Goal: Transaction & Acquisition: Purchase product/service

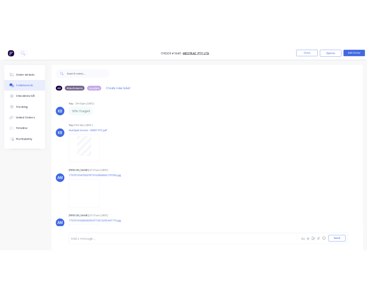
scroll to position [3012, 0]
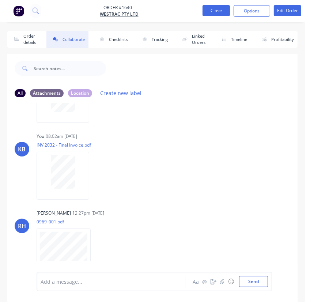
click at [217, 12] on button "Close" at bounding box center [215, 10] width 27 height 11
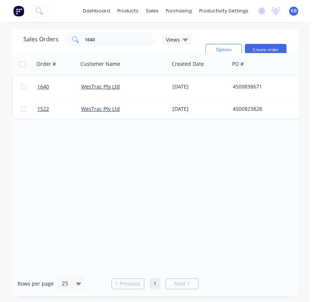
click at [263, 53] on div "PO #" at bounding box center [274, 64] width 91 height 22
click at [256, 49] on button "Create order" at bounding box center [266, 50] width 42 height 12
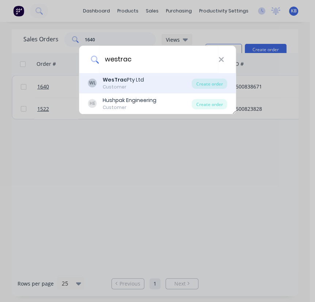
type input "westrac"
click at [100, 77] on div "WL WesTrac Pty Ltd Customer" at bounding box center [140, 83] width 104 height 14
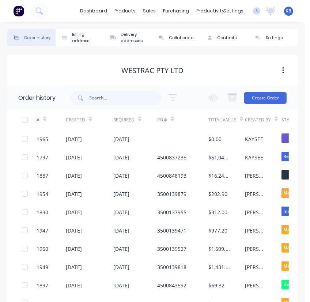
click at [263, 109] on div "Change order status Submitted Scheduled Material Ordered Material Arrived In Pr…" at bounding box center [244, 98] width 83 height 24
click at [262, 102] on button "Create Order" at bounding box center [265, 98] width 42 height 12
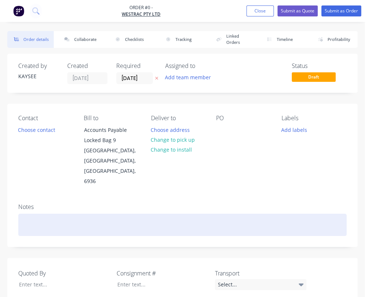
click at [110, 214] on div at bounding box center [182, 225] width 328 height 22
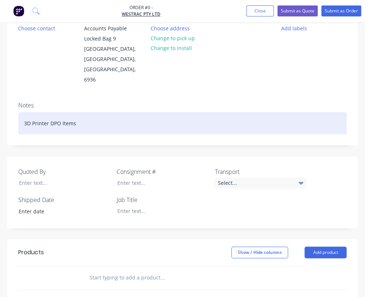
scroll to position [133, 0]
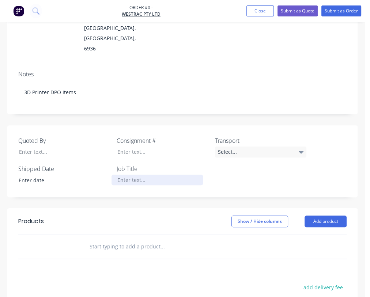
click at [123, 139] on div "Order details Collaborate Checklists 0/0 Tracking Linked Orders Timeline Profit…" at bounding box center [182, 160] width 365 height 525
click at [111, 175] on div at bounding box center [156, 180] width 91 height 11
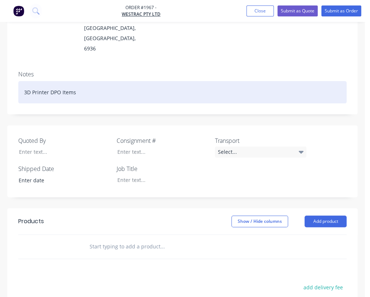
drag, startPoint x: 161, startPoint y: 47, endPoint x: 88, endPoint y: 39, distance: 74.2
click at [88, 65] on div "Notes 3D Printer DPO Items" at bounding box center [182, 89] width 350 height 49
copy div "3D Printer DPO Items"
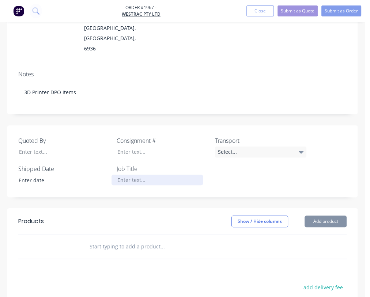
click at [122, 175] on div at bounding box center [156, 180] width 91 height 11
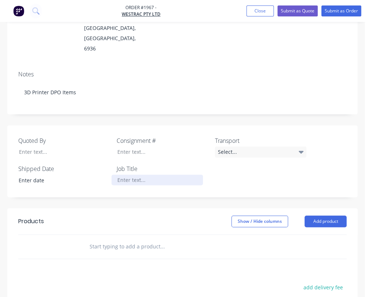
paste div
click at [80, 235] on div at bounding box center [59, 247] width 44 height 24
click at [199, 239] on input "text" at bounding box center [144, 246] width 110 height 15
type input "2"
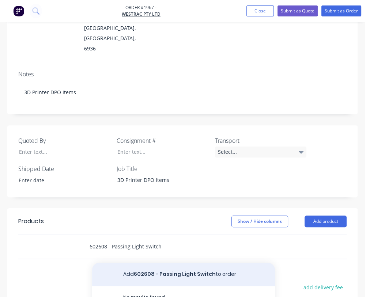
type input "602608 - Passing Light Switch"
click at [275, 263] on button "Add 602608 - Passing Light Switch to order" at bounding box center [183, 274] width 183 height 23
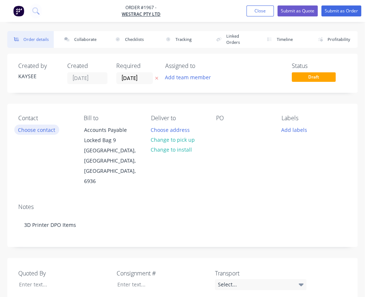
click at [59, 125] on button "Choose contact" at bounding box center [36, 130] width 45 height 10
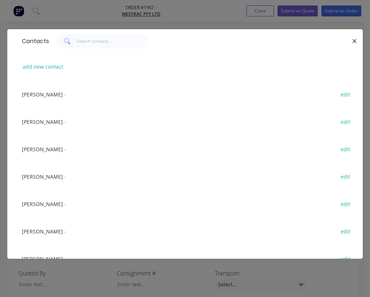
click at [42, 153] on div "Sophie Taylor -" at bounding box center [44, 149] width 44 height 8
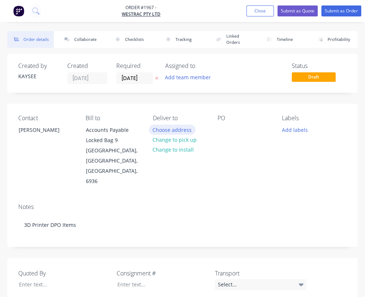
click at [195, 125] on button "Choose address" at bounding box center [172, 130] width 47 height 10
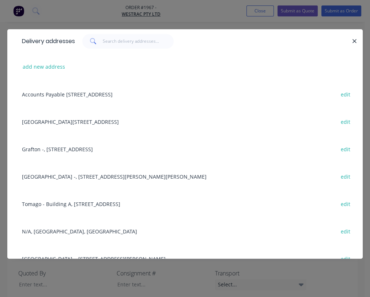
click at [113, 48] on div "Delivery addresses" at bounding box center [184, 41] width 355 height 24
click at [113, 47] on input "text" at bounding box center [138, 41] width 71 height 15
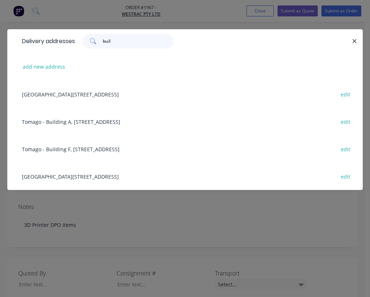
type input "buil"
click at [75, 171] on div "Tomago - Building C, 1 Westrac Drive, Tomago, New South Wales, Australia, 2283 …" at bounding box center [184, 176] width 333 height 27
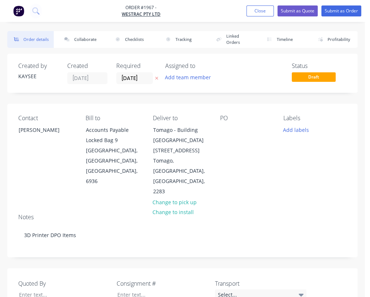
scroll to position [0, 239]
click at [279, 125] on button "Add labels" at bounding box center [296, 130] width 34 height 10
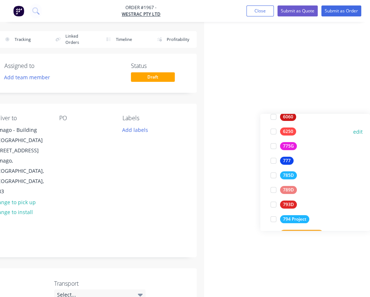
scroll to position [0, 0]
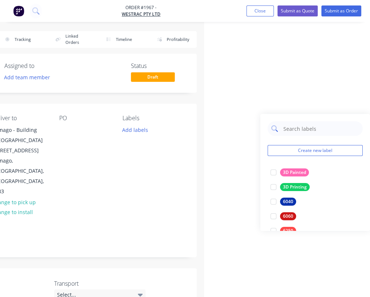
click at [282, 131] on input "text" at bounding box center [320, 128] width 76 height 15
type input "dpo"
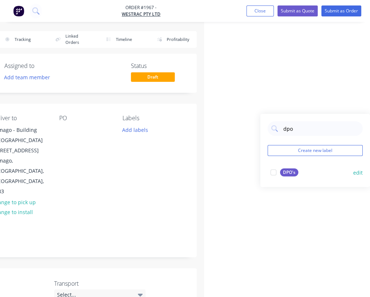
click at [266, 174] on div at bounding box center [273, 172] width 15 height 15
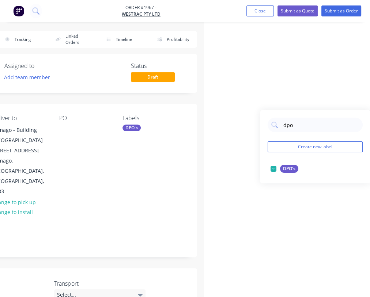
click at [155, 151] on div "Contact Sophie Taylor Bill to Accounts Payable Locked Bag 9 MIDLAND, Western Au…" at bounding box center [22, 156] width 350 height 104
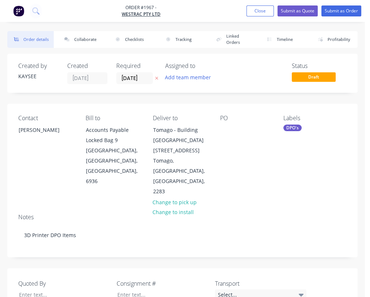
click at [220, 115] on div "PO" at bounding box center [251, 156] width 63 height 82
click at [220, 125] on div at bounding box center [226, 130] width 12 height 11
drag, startPoint x: 91, startPoint y: 103, endPoint x: 105, endPoint y: 106, distance: 14.1
click at [91, 104] on div "Contact Sophie Taylor Bill to Accounts Payable Locked Bag 9 MIDLAND, Western Au…" at bounding box center [182, 156] width 350 height 104
click at [220, 125] on div at bounding box center [226, 130] width 12 height 11
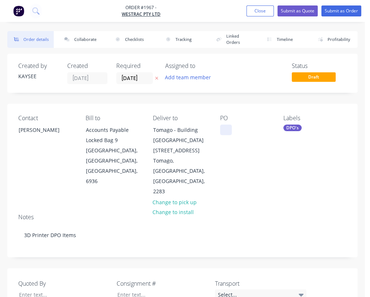
paste div
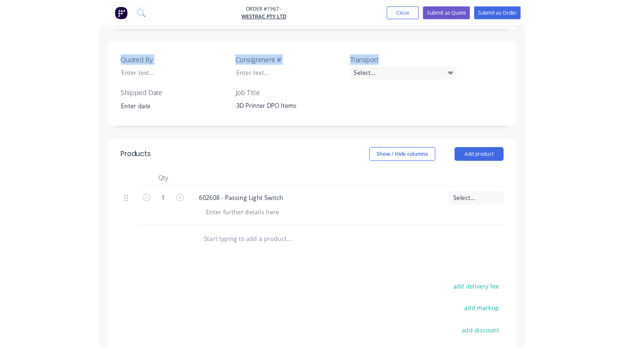
scroll to position [206, 0]
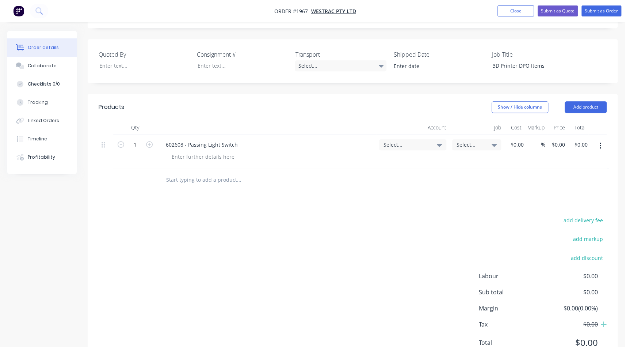
click at [418, 135] on div "Select..." at bounding box center [412, 151] width 73 height 33
click at [414, 141] on span "Select..." at bounding box center [407, 145] width 46 height 8
click at [455, 139] on div "Select..." at bounding box center [476, 144] width 49 height 11
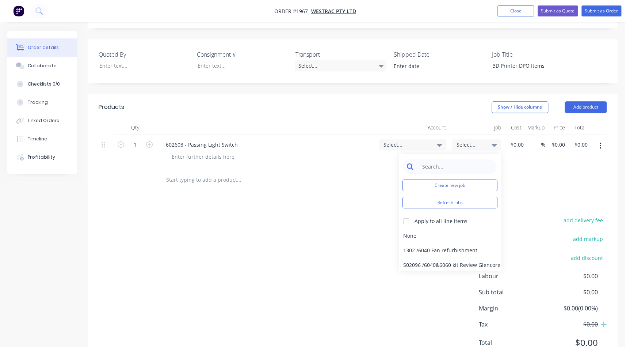
click at [445, 159] on input at bounding box center [455, 166] width 75 height 15
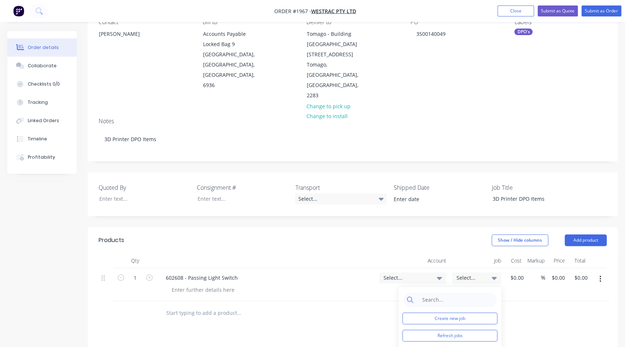
scroll to position [107, 0]
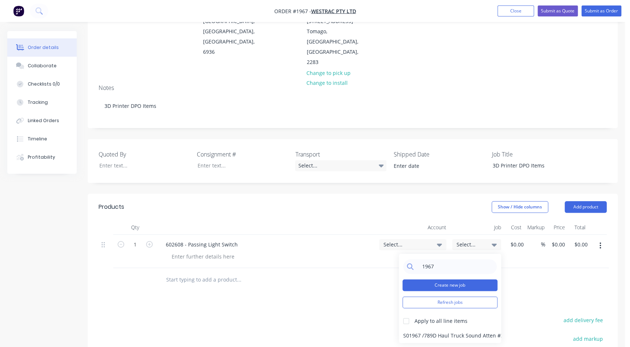
type input "1967"
click at [424, 279] on button "Create new job" at bounding box center [450, 285] width 95 height 12
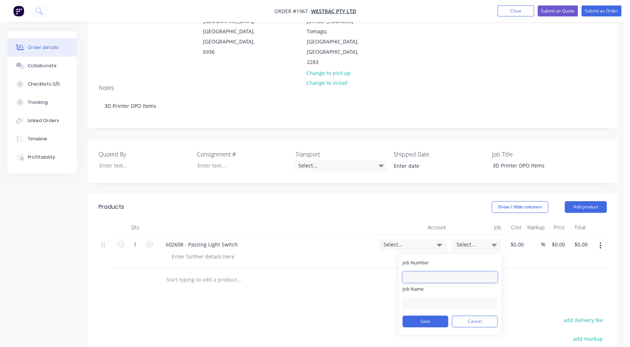
click at [420, 271] on input "Job Number" at bounding box center [450, 276] width 95 height 11
type input "1967"
click at [425, 285] on div "Job Name" at bounding box center [450, 296] width 95 height 23
click at [420, 298] on input "Job Name" at bounding box center [450, 303] width 95 height 11
type input "E"
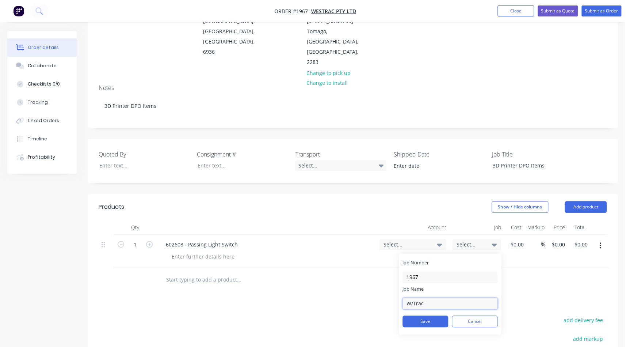
type input "W/Trac - 3D DPO Items"
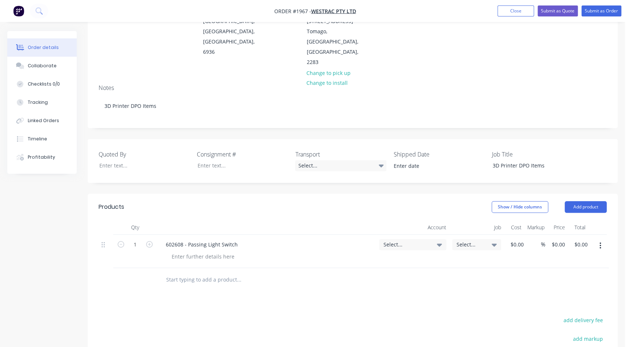
click at [380, 267] on div "Products Show / Hide columns Add product Qty Account Job Cost Markup Price Tota…" at bounding box center [353, 330] width 530 height 273
click at [461, 235] on div "Select..." at bounding box center [476, 251] width 55 height 33
click at [467, 239] on div "Select..." at bounding box center [476, 244] width 49 height 11
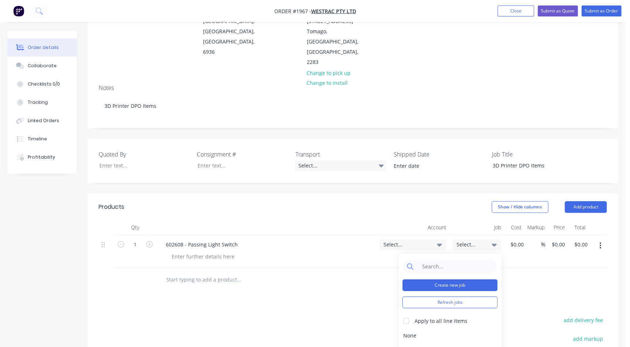
click at [467, 279] on button "Create new job" at bounding box center [450, 285] width 95 height 12
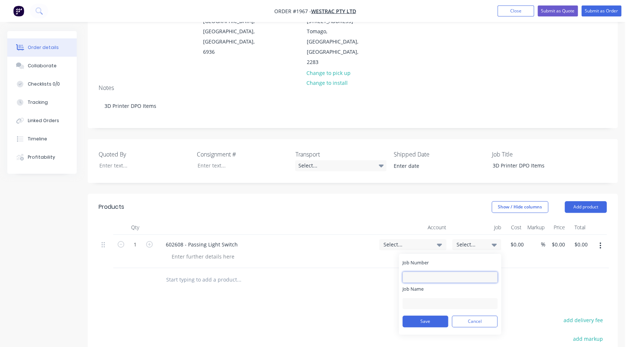
click at [442, 271] on input "Job Number" at bounding box center [450, 276] width 95 height 11
type input "1967"
type input "W/Trac - 3D DPO Items"
click at [417, 315] on button "Save" at bounding box center [426, 321] width 46 height 12
click at [399, 240] on span "Select..." at bounding box center [407, 244] width 46 height 8
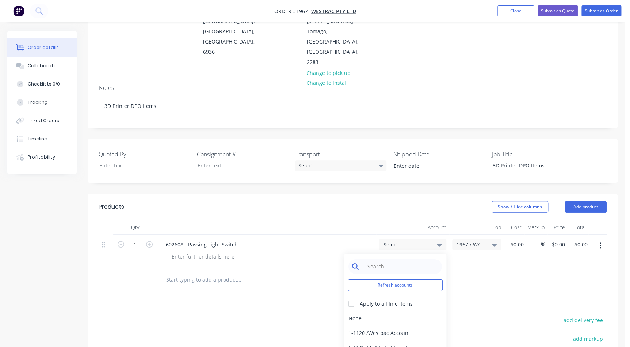
click at [396, 259] on input at bounding box center [401, 266] width 75 height 15
type input "4-5300"
click at [388, 311] on div "4-5300 / Sales - Mobile Machines Sound - Interco" at bounding box center [395, 318] width 102 height 15
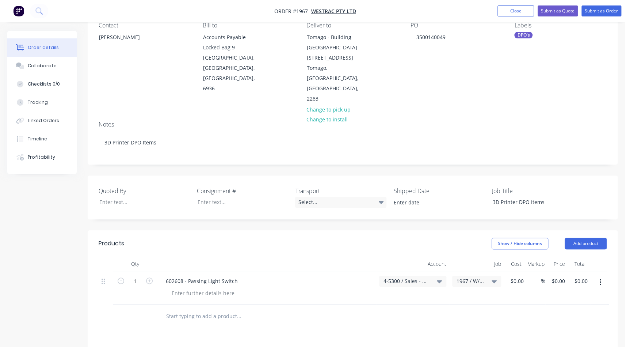
scroll to position [40, 0]
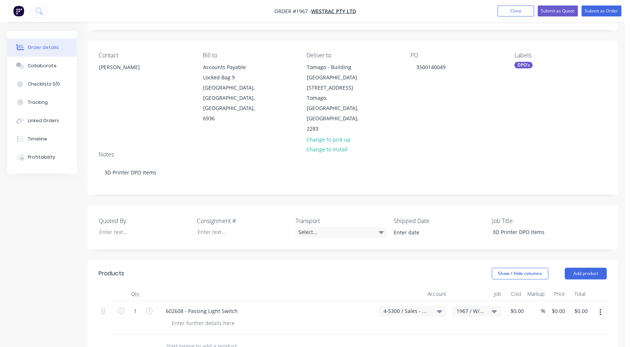
click at [401, 307] on span "4-5300 / Sales - Mobile Machines Sound - Interco" at bounding box center [407, 311] width 46 height 8
click at [399, 326] on input at bounding box center [401, 333] width 75 height 15
type input "3d"
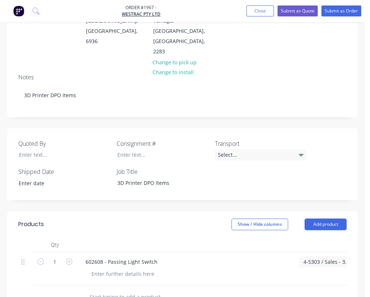
scroll to position [140, 231]
click at [313, 252] on div "1 602608 - Passing Light Switch 4-5303 / Sales - 3D Printing - Interco 1967 / W…" at bounding box center [182, 268] width 328 height 33
type input "$68.89"
click at [296, 252] on div "4-5303 / Sales - 3D Printing - Interco" at bounding box center [332, 268] width 73 height 33
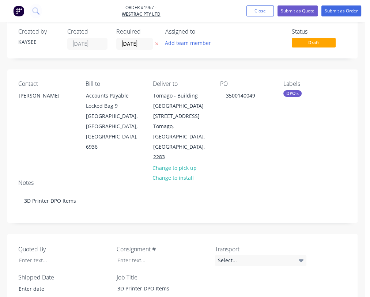
scroll to position [0, 231]
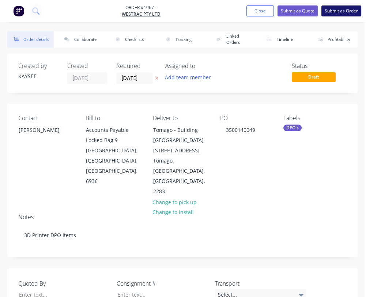
click at [341, 14] on button "Submit as Order" at bounding box center [341, 10] width 40 height 11
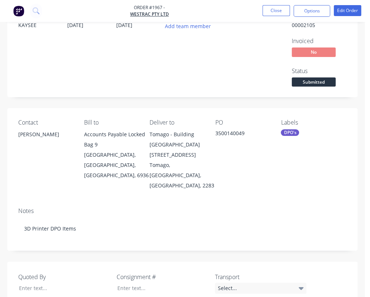
scroll to position [0, 138]
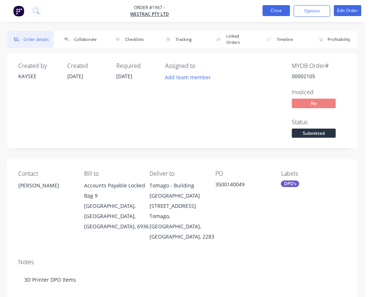
click at [262, 12] on button "Close" at bounding box center [275, 10] width 27 height 11
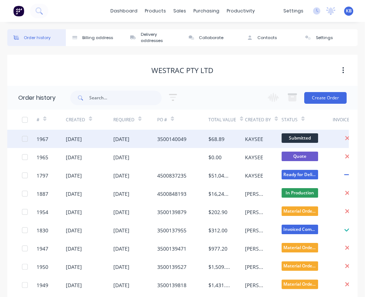
click at [129, 135] on div "13 Oct 2025" at bounding box center [121, 139] width 16 height 8
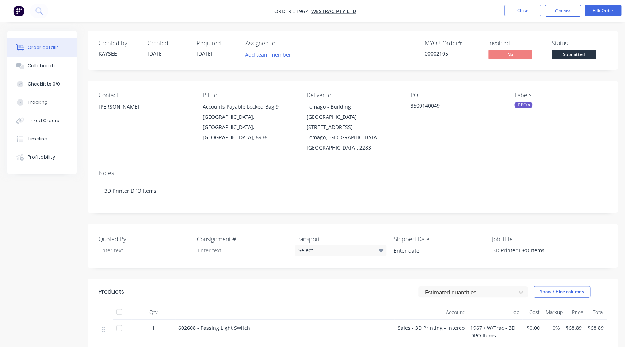
click at [574, 53] on span "Submitted" at bounding box center [574, 54] width 44 height 9
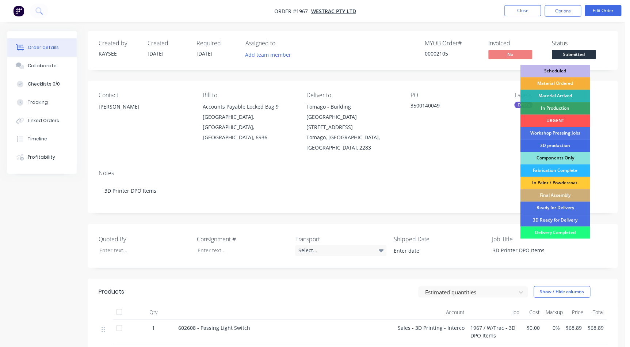
click at [564, 147] on div "3D production" at bounding box center [556, 145] width 70 height 12
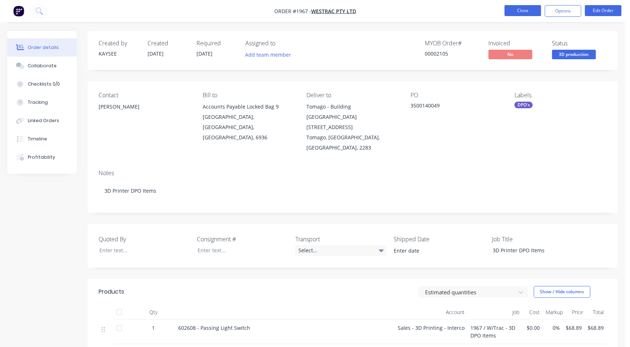
click at [520, 7] on button "Close" at bounding box center [523, 10] width 37 height 11
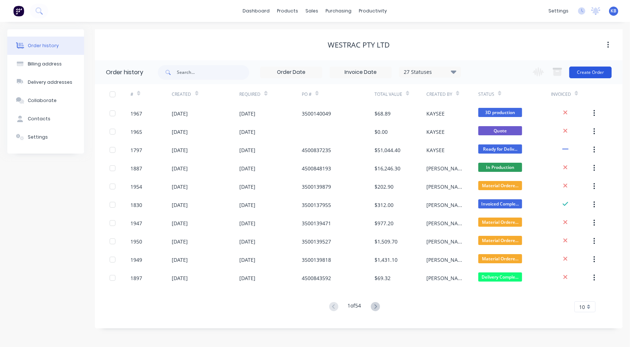
click at [604, 73] on button "Create Order" at bounding box center [590, 72] width 42 height 12
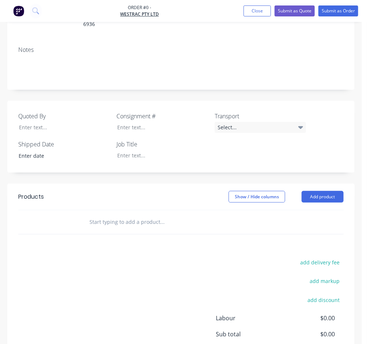
scroll to position [102, 0]
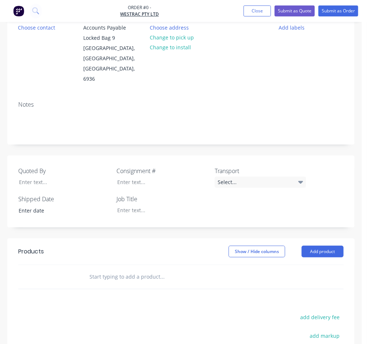
click at [117, 270] on input "text" at bounding box center [144, 277] width 110 height 15
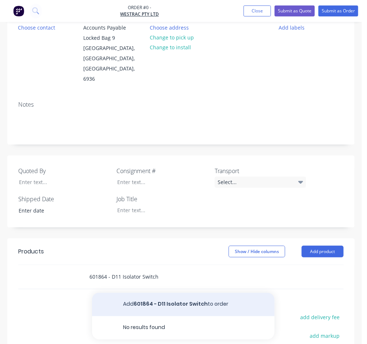
type input "601864 - D11 Isolator Switch"
click at [150, 293] on button "Add 601864 - D11 Isolator Switch to order" at bounding box center [183, 304] width 183 height 23
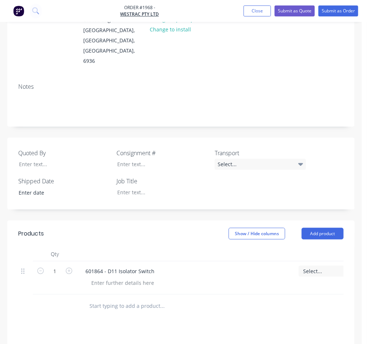
scroll to position [136, 0]
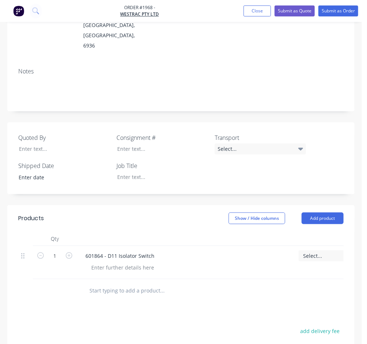
click at [114, 284] on input "text" at bounding box center [144, 291] width 110 height 15
type input "601996 - Infill Spacer Cafe"
click at [172, 307] on button "Add 601996 - Infill Spacer Cafe to order" at bounding box center [183, 318] width 183 height 23
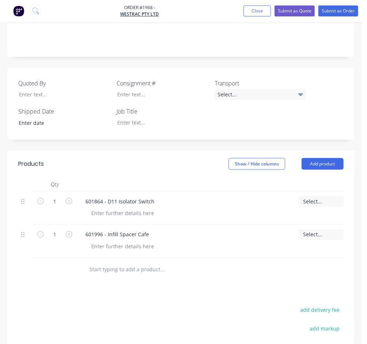
scroll to position [235, 0]
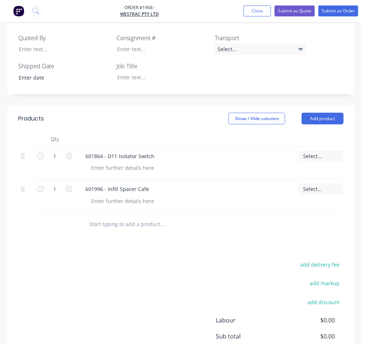
click at [133, 217] on input "text" at bounding box center [144, 224] width 110 height 15
type input "602510 - Fuse Holder Shield"
click at [155, 241] on button "Add 602510 - Fuse Holder Shield to order" at bounding box center [183, 252] width 183 height 23
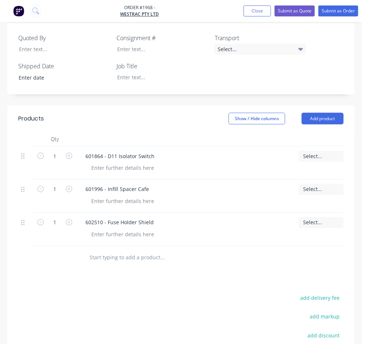
click at [145, 251] on input "text" at bounding box center [144, 258] width 110 height 15
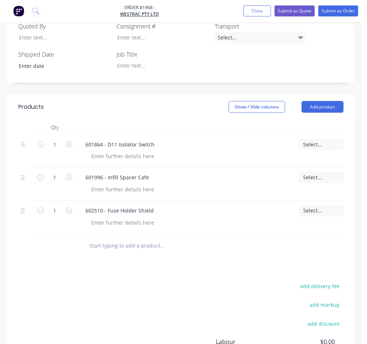
scroll to position [320, 0]
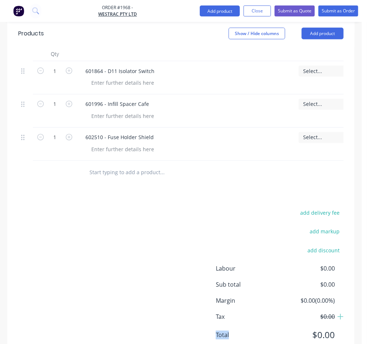
drag, startPoint x: 215, startPoint y: 335, endPoint x: 245, endPoint y: 336, distance: 30.0
click at [245, 336] on html "Order #1968 - WesTrac Pty Ltd Add product Close Submit as Quote Submit as Order…" at bounding box center [183, 20] width 367 height 681
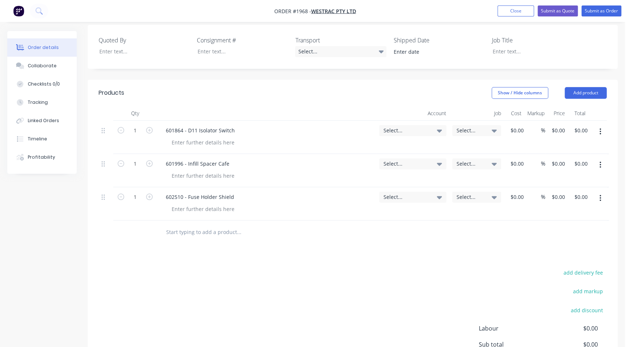
scroll to position [107, 0]
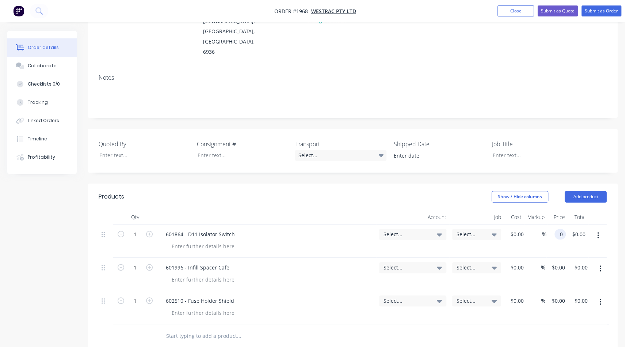
drag, startPoint x: 562, startPoint y: 215, endPoint x: 559, endPoint y: 213, distance: 4.1
click at [562, 229] on input "0" at bounding box center [562, 234] width 8 height 11
type input "$60.00"
click at [559, 229] on input "60" at bounding box center [558, 234] width 9 height 11
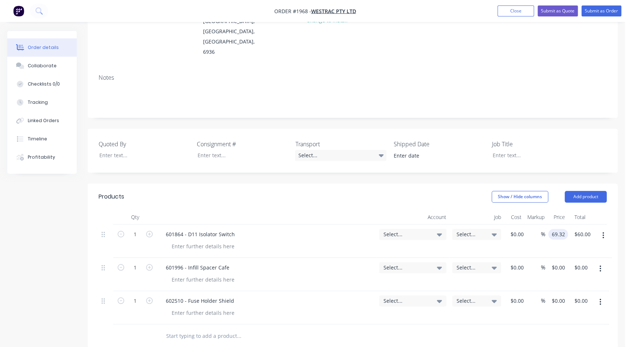
type input "$69.32"
click at [562, 262] on input "0" at bounding box center [559, 267] width 17 height 11
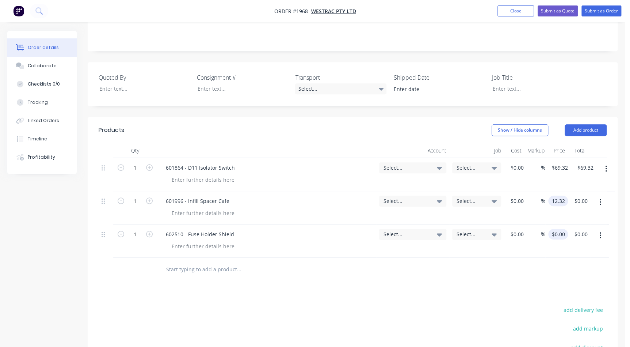
type input "$12.32"
click at [563, 229] on input "0" at bounding box center [559, 234] width 17 height 11
type input "$0.00"
click at [523, 274] on div "Products Show / Hide columns Add product Qty Account Job Cost Markup Price Tota…" at bounding box center [353, 287] width 530 height 340
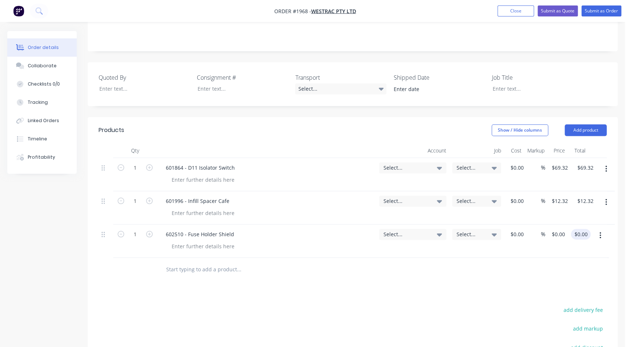
type input "0.00"
click at [575, 229] on div "0.00 0.00" at bounding box center [582, 234] width 14 height 11
type input "0"
type input "$0.00"
click at [562, 229] on input "0" at bounding box center [560, 234] width 17 height 11
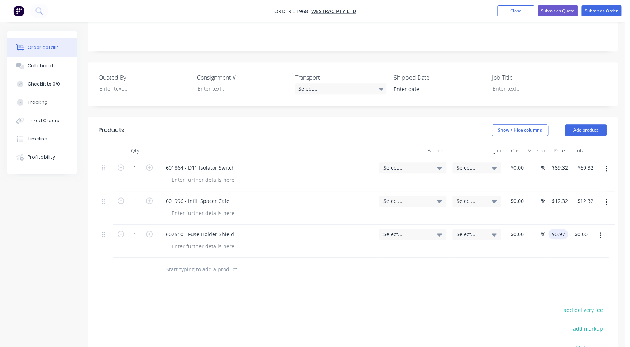
type input "$90.97"
click at [460, 162] on div "Select..." at bounding box center [476, 167] width 49 height 11
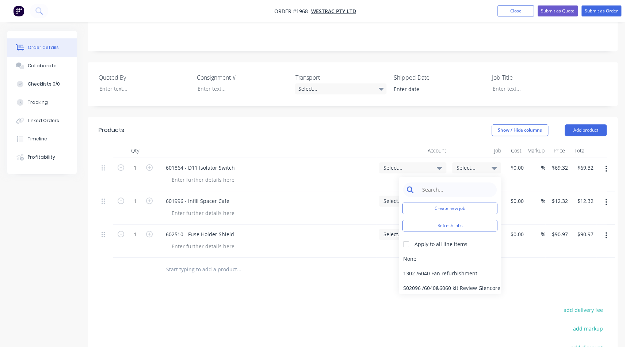
click at [431, 182] on input at bounding box center [455, 189] width 75 height 15
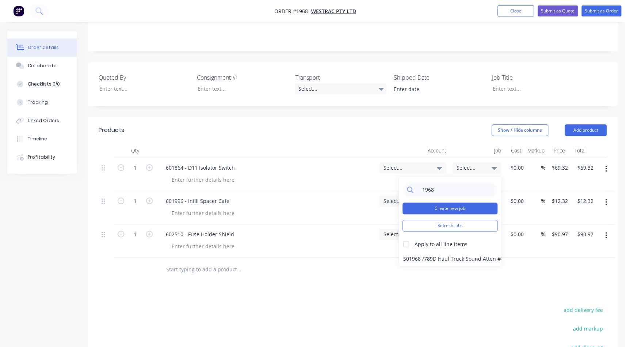
type input "1968"
click at [427, 202] on button "Create new job" at bounding box center [450, 208] width 95 height 12
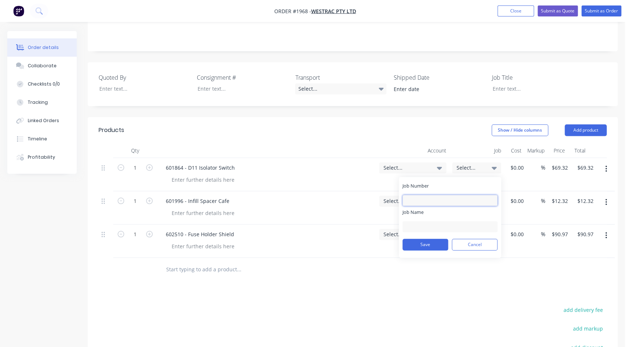
click at [439, 195] on input "Job Number" at bounding box center [450, 200] width 95 height 11
type input "1968"
click at [436, 221] on input "Job Name" at bounding box center [450, 226] width 95 height 11
type input "W/Trac - 3D DPO Items"
click at [430, 239] on button "Save" at bounding box center [426, 245] width 46 height 12
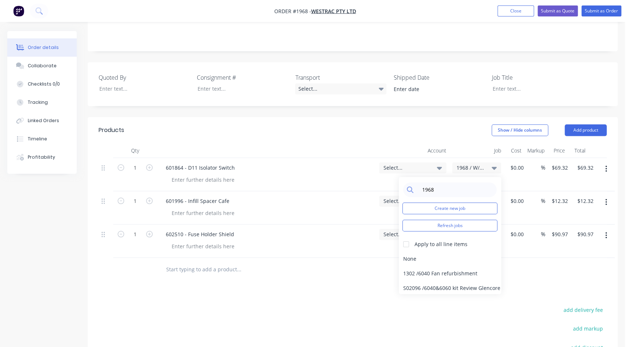
click at [517, 263] on div "Products Show / Hide columns Add product Qty Account Job Cost Markup Price Tota…" at bounding box center [353, 287] width 530 height 340
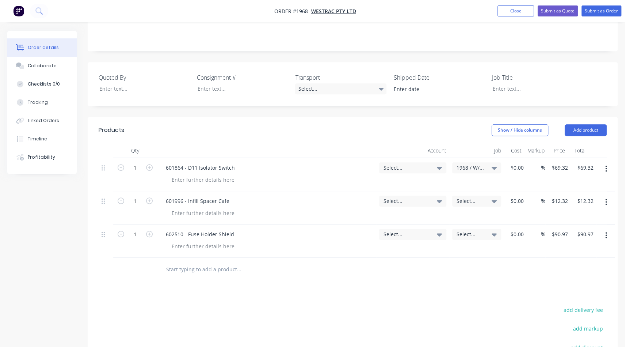
click at [475, 197] on span "Select..." at bounding box center [471, 201] width 28 height 8
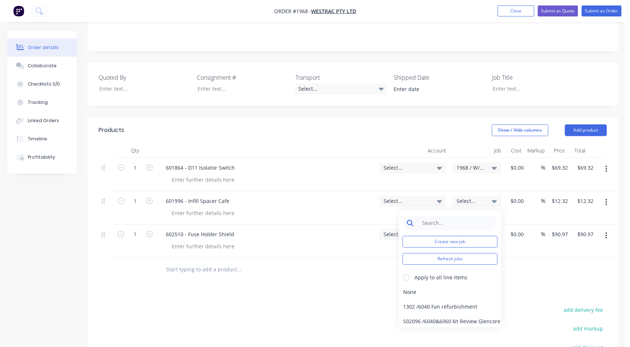
click at [451, 216] on input at bounding box center [455, 223] width 75 height 15
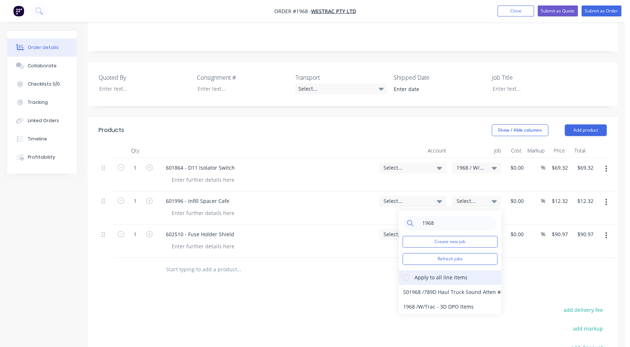
type input "1968"
drag, startPoint x: 407, startPoint y: 256, endPoint x: 411, endPoint y: 267, distance: 10.9
click at [407, 270] on div at bounding box center [406, 277] width 15 height 15
click at [418, 299] on div "1968 / W/Trac - 3D DPO Items" at bounding box center [450, 306] width 102 height 15
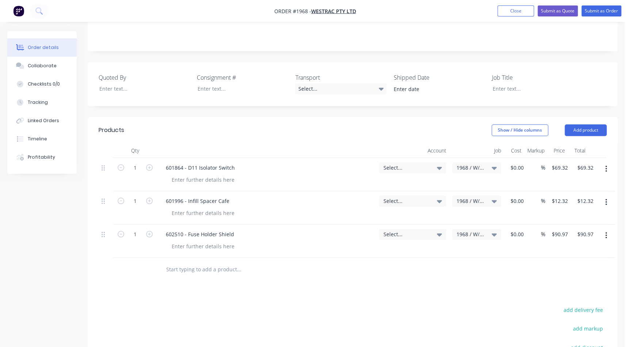
click at [415, 158] on div "Select..." at bounding box center [412, 174] width 73 height 33
click at [415, 164] on span "Select..." at bounding box center [407, 168] width 46 height 8
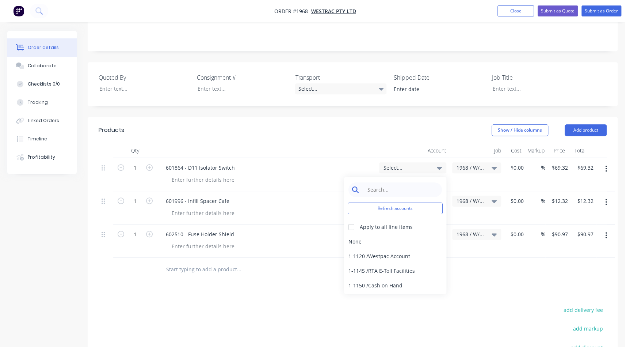
click at [365, 182] on input at bounding box center [401, 189] width 75 height 15
type input "3d"
click at [411, 249] on div "4-5303 / Sales - 3D Printing - Interco" at bounding box center [395, 256] width 102 height 15
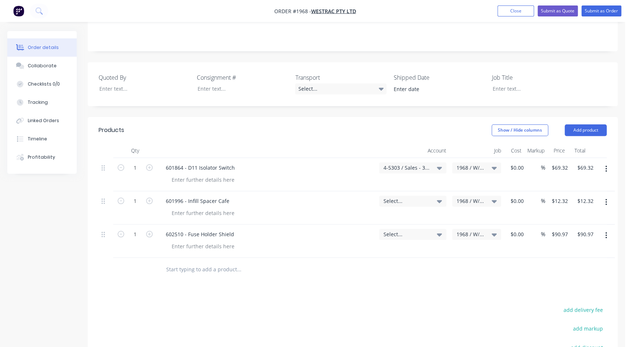
click at [398, 195] on div "Select..." at bounding box center [412, 200] width 67 height 11
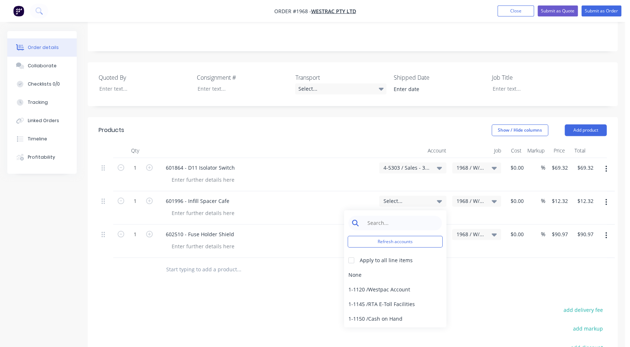
click at [396, 216] on input at bounding box center [401, 223] width 75 height 15
type input "3d"
click at [354, 282] on div "4-5303 / Sales - 3D Printing - Interco" at bounding box center [395, 289] width 102 height 15
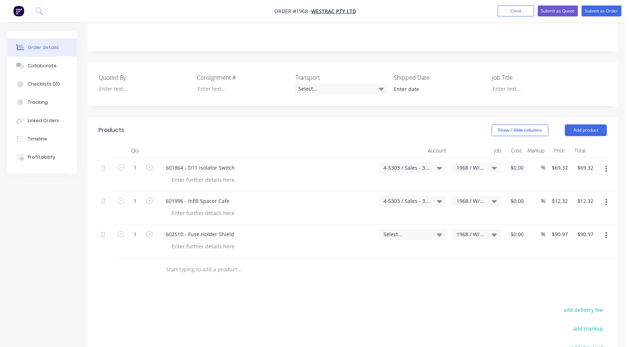
click at [395, 230] on span "Select..." at bounding box center [407, 234] width 46 height 8
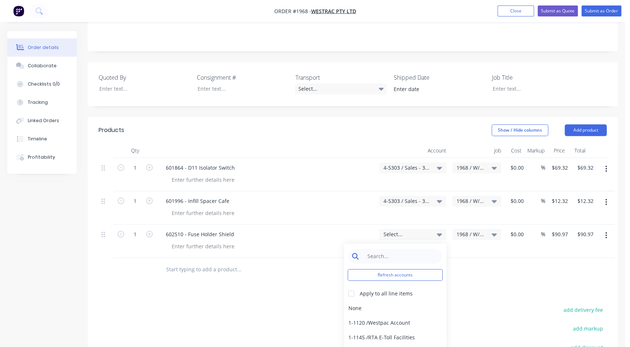
click at [373, 249] on input at bounding box center [401, 256] width 75 height 15
type input "3d"
click at [369, 315] on div "4-5303 / Sales - 3D Printing - Interco" at bounding box center [395, 322] width 102 height 15
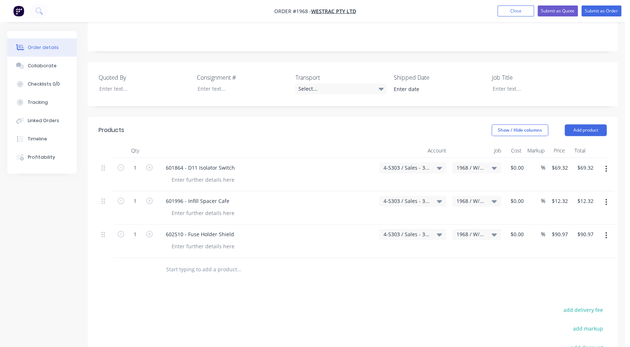
click at [429, 258] on div at bounding box center [353, 270] width 508 height 24
click at [441, 262] on div "Products Show / Hide columns Add product Qty Account Job Cost Markup Price Tota…" at bounding box center [353, 287] width 530 height 340
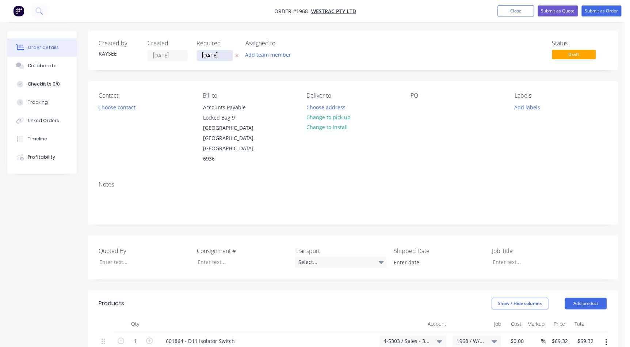
click at [221, 56] on input "13/10/25" at bounding box center [215, 55] width 36 height 11
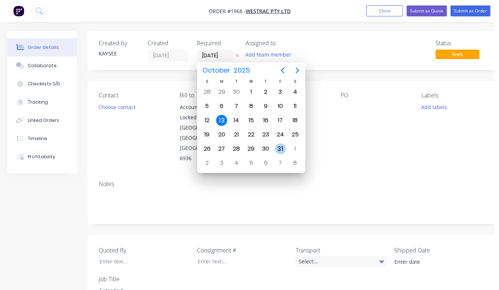
click at [276, 148] on div "31" at bounding box center [280, 149] width 11 height 11
type input "31/10/25"
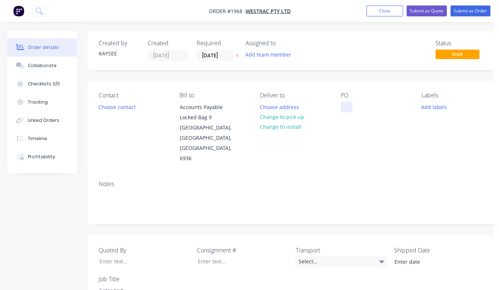
click at [343, 109] on div at bounding box center [347, 107] width 12 height 11
paste div
click at [370, 128] on div "PO 4500848217" at bounding box center [375, 128] width 69 height 72
click at [423, 109] on button "Add labels" at bounding box center [434, 107] width 34 height 10
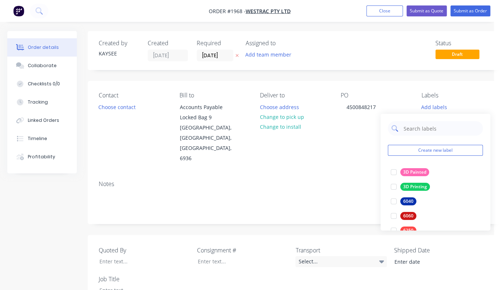
click at [428, 122] on input "text" at bounding box center [441, 128] width 76 height 15
click at [395, 173] on div at bounding box center [393, 172] width 15 height 15
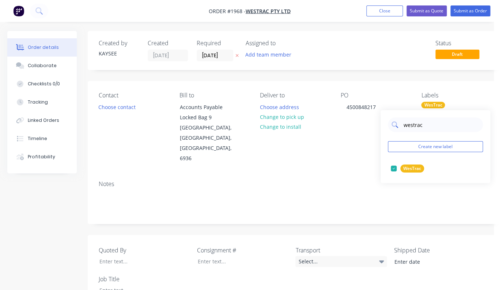
drag, startPoint x: 426, startPoint y: 127, endPoint x: 414, endPoint y: 126, distance: 11.7
click at [415, 126] on input "westrac" at bounding box center [441, 125] width 76 height 15
type input "w"
type input "dpo"
click at [393, 167] on div at bounding box center [393, 168] width 15 height 15
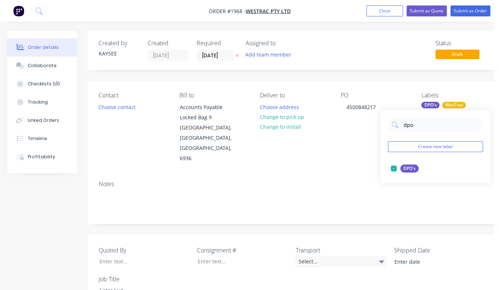
click at [352, 181] on div "Notes" at bounding box center [294, 184] width 391 height 7
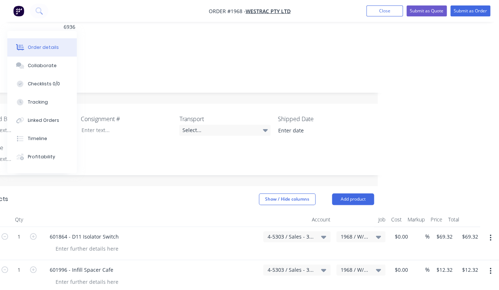
scroll to position [166, 117]
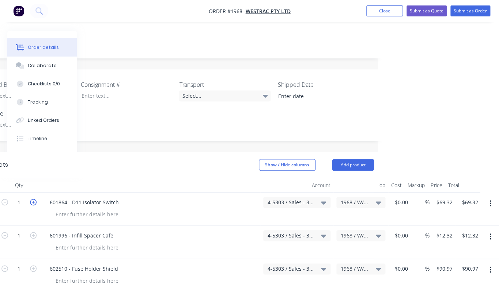
click at [35, 199] on icon "button" at bounding box center [33, 202] width 7 height 7
type input "2"
type input "$138.64"
click at [443, 197] on input "69.32" at bounding box center [445, 202] width 20 height 11
click at [444, 197] on input "69.32" at bounding box center [443, 202] width 17 height 11
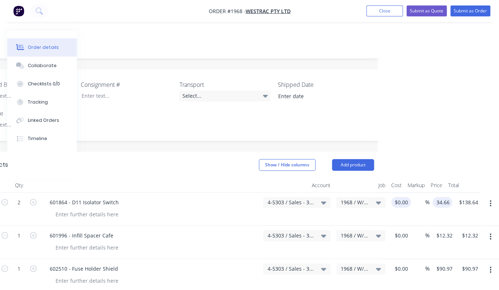
type input "$34.66"
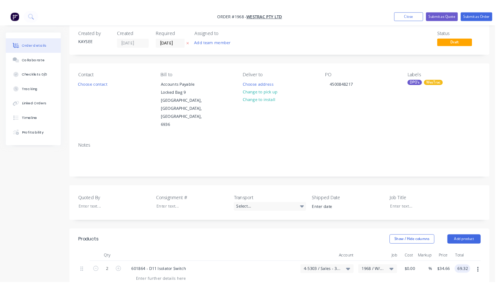
scroll to position [0, 0]
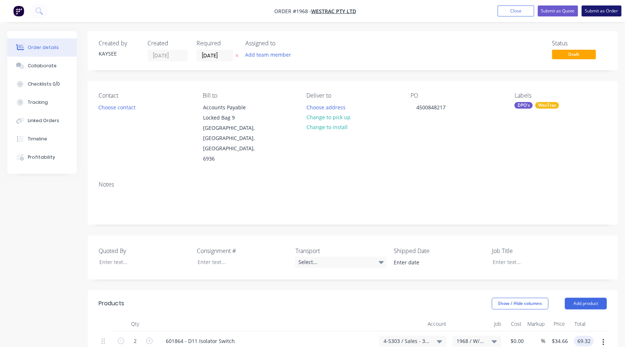
type input "$69.32"
click at [599, 7] on button "Submit as Order" at bounding box center [602, 10] width 40 height 11
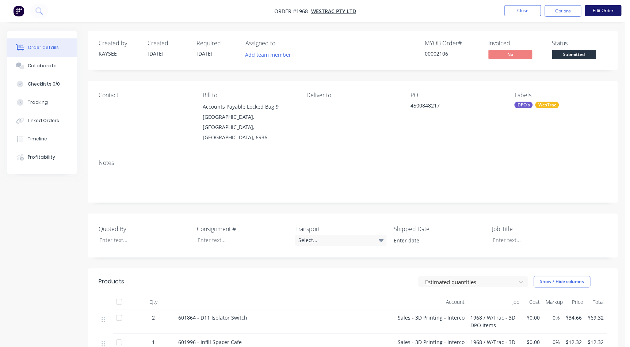
click at [609, 13] on button "Edit Order" at bounding box center [603, 10] width 37 height 11
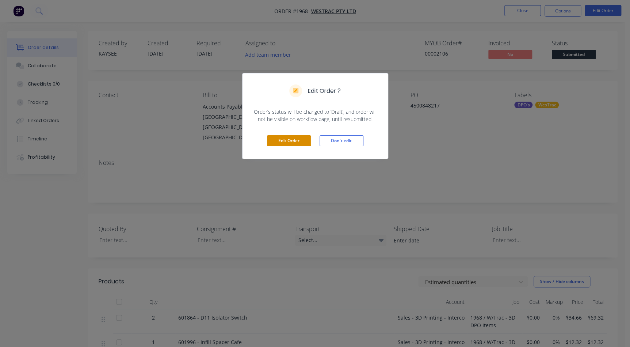
click at [272, 143] on button "Edit Order" at bounding box center [289, 140] width 44 height 11
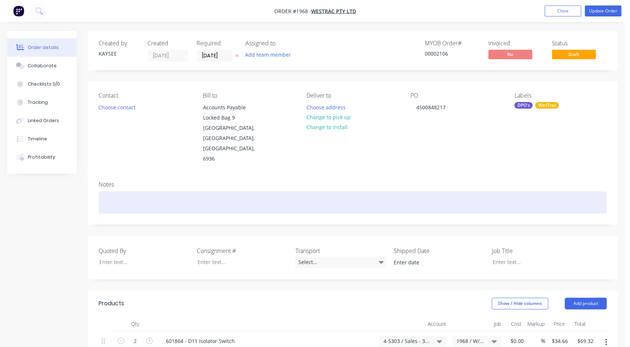
click at [113, 191] on div at bounding box center [353, 202] width 508 height 22
drag, startPoint x: 168, startPoint y: 171, endPoint x: 32, endPoint y: 160, distance: 136.4
click at [32, 160] on div "Order details Collaborate Checklists 0/0 Tracking Linked Orders Timeline Profit…" at bounding box center [312, 336] width 625 height 610
copy div "3D Printed DPO Items"
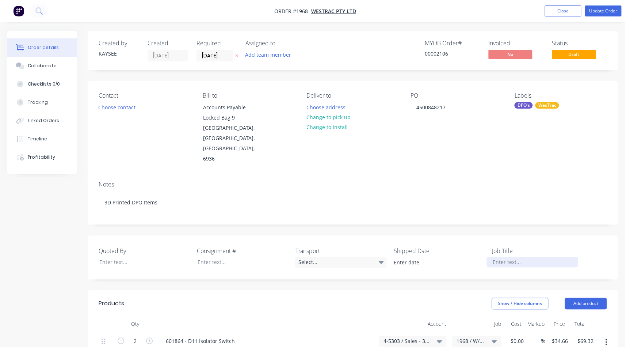
click at [497, 256] on div at bounding box center [532, 261] width 91 height 11
paste div
click at [609, 11] on button "Update Order" at bounding box center [603, 10] width 37 height 11
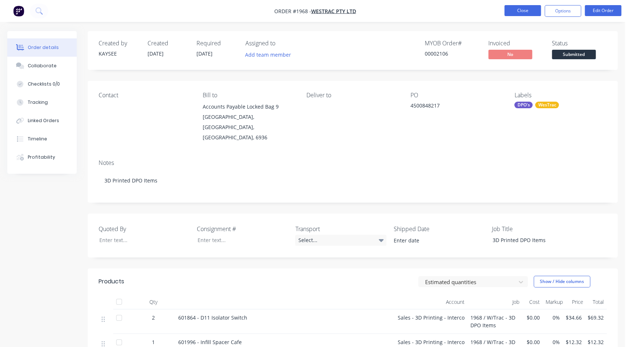
click at [526, 9] on button "Close" at bounding box center [523, 10] width 37 height 11
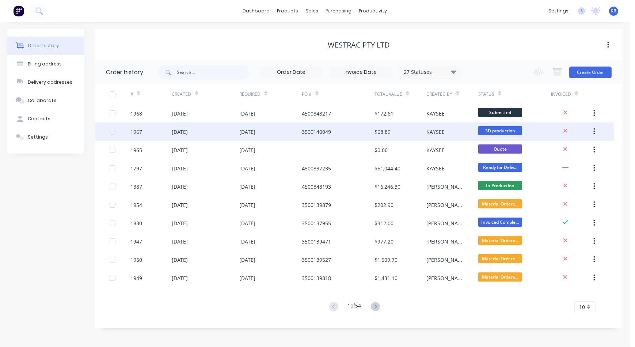
click at [225, 131] on div "13 Oct 2025" at bounding box center [206, 131] width 68 height 18
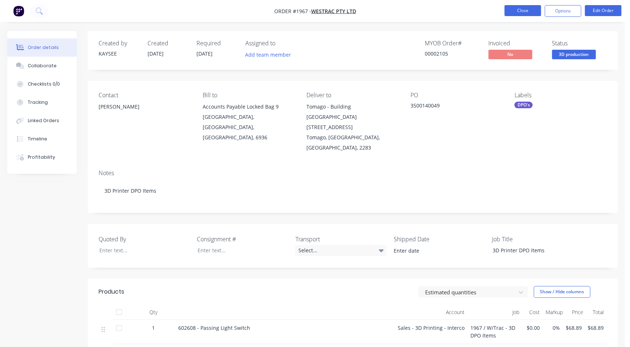
click at [528, 11] on button "Close" at bounding box center [523, 10] width 37 height 11
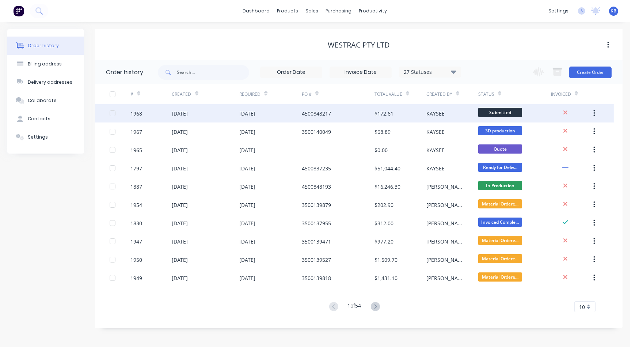
click at [522, 111] on span "Submitted" at bounding box center [500, 112] width 44 height 9
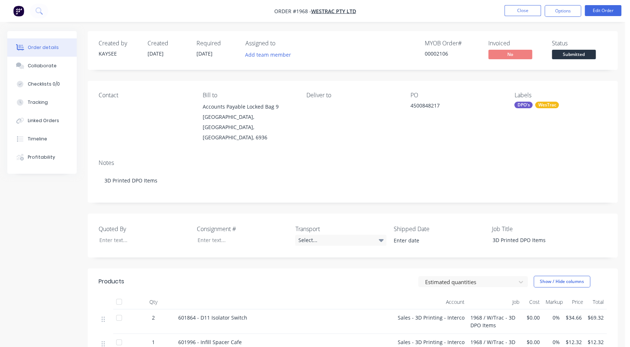
click at [566, 58] on span "Submitted" at bounding box center [574, 54] width 44 height 9
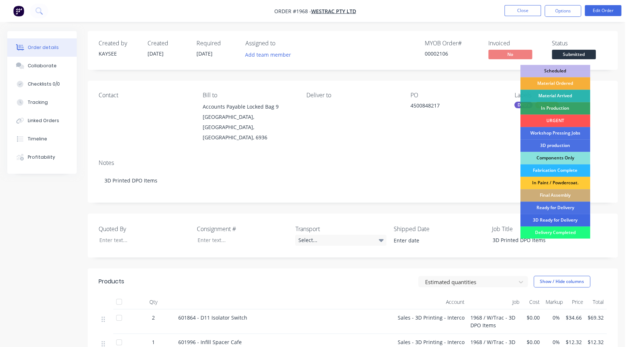
click at [540, 218] on div "3D Ready for Delivery" at bounding box center [556, 220] width 70 height 12
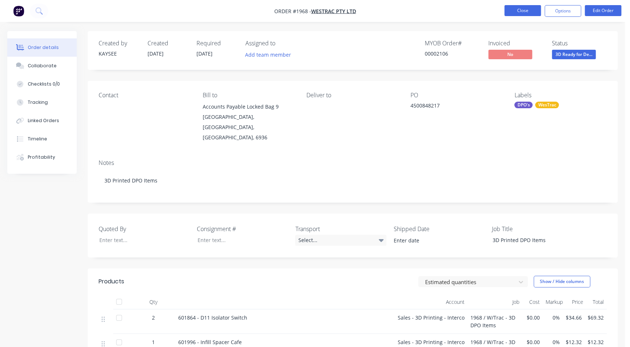
click at [537, 14] on button "Close" at bounding box center [523, 10] width 37 height 11
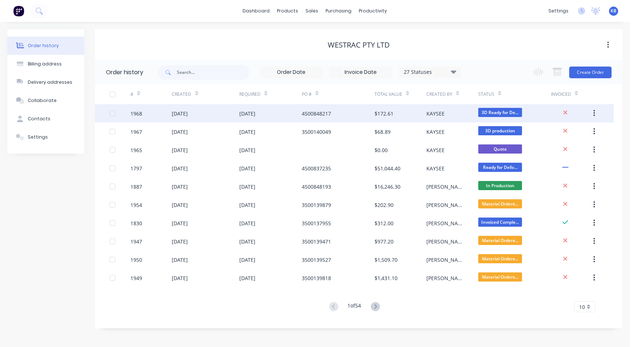
click at [505, 114] on span "3D Ready for De..." at bounding box center [500, 112] width 44 height 9
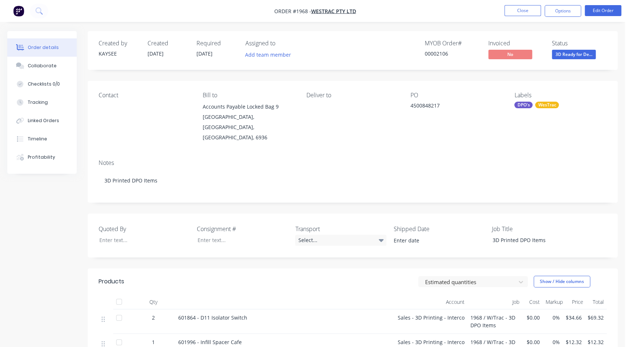
click at [570, 53] on span "3D Ready for De..." at bounding box center [574, 54] width 44 height 9
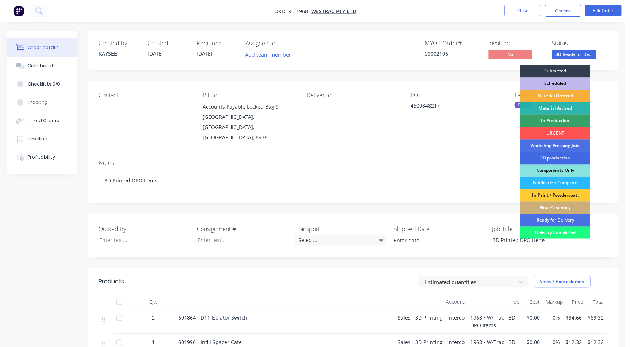
click at [559, 157] on div "3D production" at bounding box center [556, 158] width 70 height 12
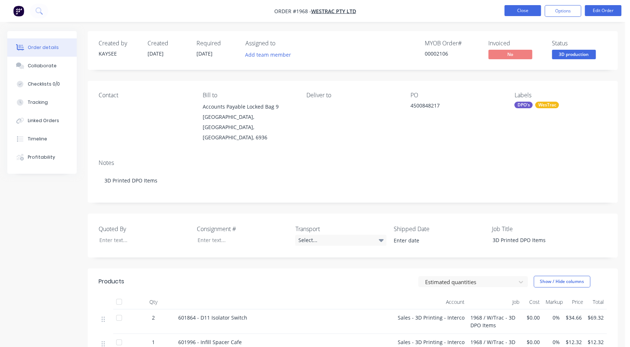
click at [529, 14] on button "Close" at bounding box center [523, 10] width 37 height 11
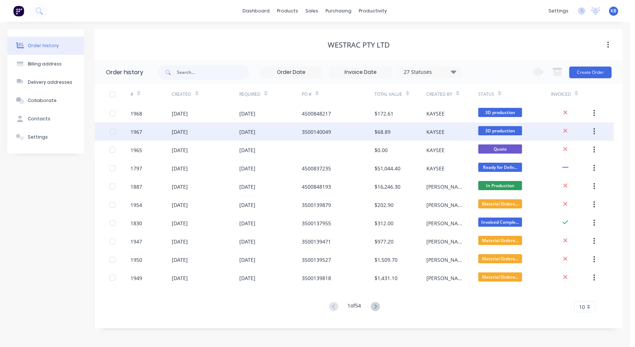
click at [338, 129] on div "3500140049" at bounding box center [338, 131] width 73 height 18
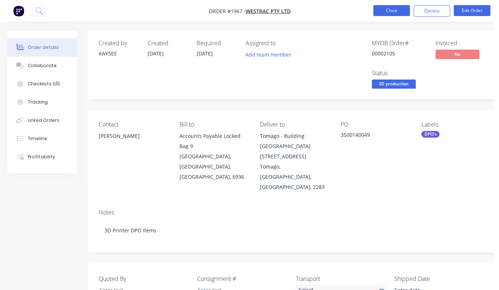
click at [400, 11] on button "Close" at bounding box center [391, 10] width 37 height 11
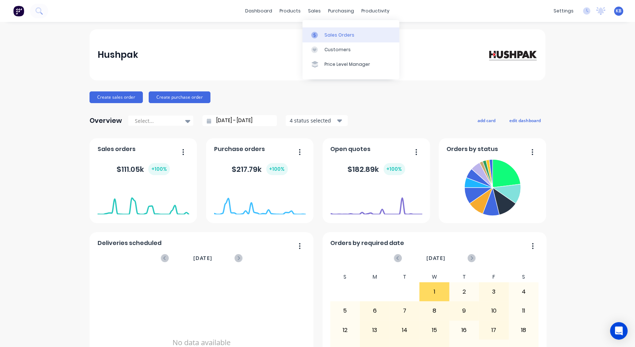
click at [318, 29] on link "Sales Orders" at bounding box center [351, 34] width 97 height 15
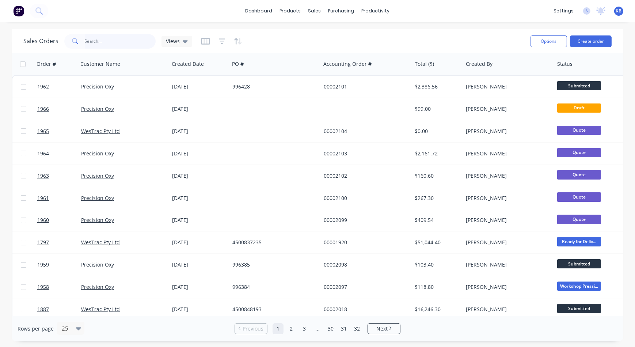
click at [111, 40] on input "text" at bounding box center [120, 41] width 71 height 15
click at [598, 43] on button "Create order" at bounding box center [591, 41] width 42 height 12
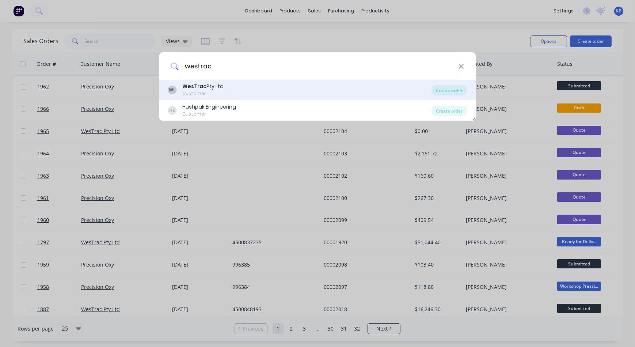
type input "westrac"
click at [250, 80] on div "WL WesTrac Pty Ltd Customer Create order" at bounding box center [317, 90] width 317 height 20
click at [210, 89] on div "WesTrac Pty Ltd" at bounding box center [203, 87] width 41 height 8
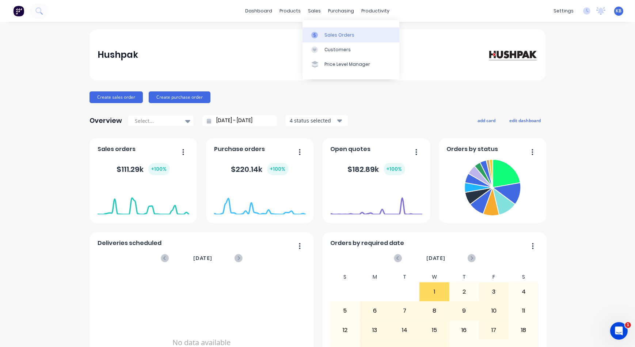
click at [319, 29] on link "Sales Orders" at bounding box center [351, 34] width 97 height 15
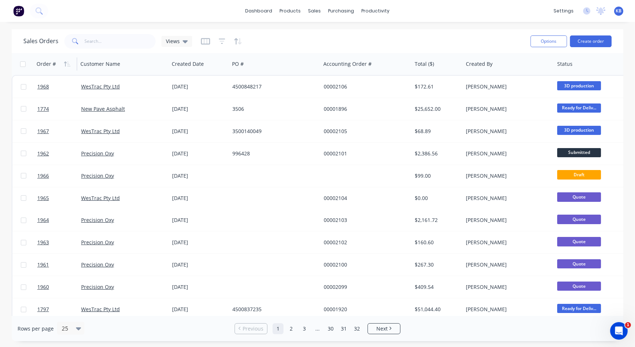
click at [59, 64] on div "Order #" at bounding box center [55, 64] width 36 height 15
click at [67, 62] on icon "button" at bounding box center [67, 64] width 7 height 6
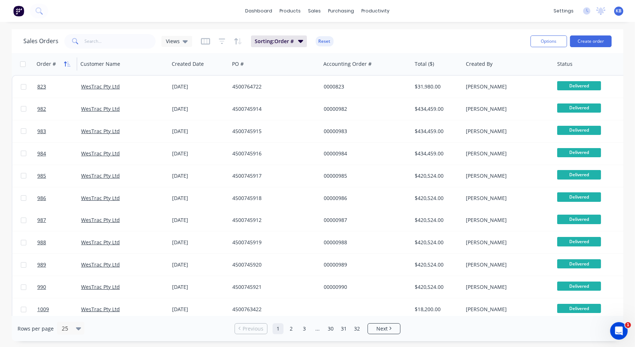
click at [66, 62] on icon "button" at bounding box center [65, 63] width 3 height 5
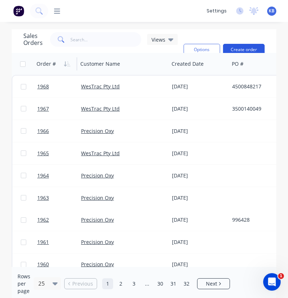
click at [244, 48] on button "Create order" at bounding box center [244, 50] width 42 height 12
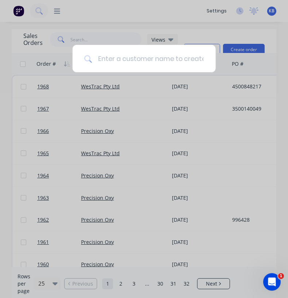
click at [149, 58] on input at bounding box center [148, 58] width 112 height 27
click at [159, 63] on input "westrra" at bounding box center [144, 58] width 105 height 27
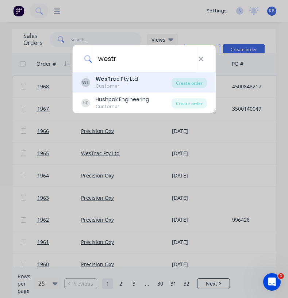
type input "westr"
click at [115, 81] on div "WesTr ac Pty Ltd" at bounding box center [117, 79] width 42 height 8
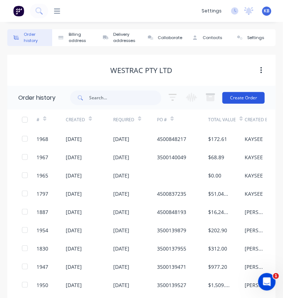
click at [246, 98] on button "Create Order" at bounding box center [244, 98] width 42 height 12
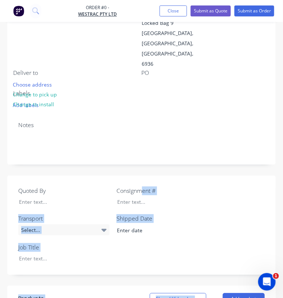
drag, startPoint x: 142, startPoint y: 298, endPoint x: 194, endPoint y: 295, distance: 51.2
click at [194, 295] on div "Created by KAYSEE Created 13/10/25 Required 13/10/25 Assigned to Add team membe…" at bounding box center [141, 187] width 269 height 612
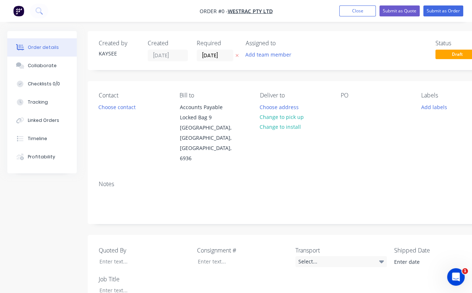
click at [354, 106] on div "PO" at bounding box center [375, 128] width 69 height 72
click at [348, 110] on div at bounding box center [347, 107] width 12 height 11
click at [114, 107] on div "Order details Collaborate Checklists 0/0 Tracking Linked Orders Timeline Profit…" at bounding box center [254, 293] width 508 height 524
click at [114, 107] on button "Choose contact" at bounding box center [117, 107] width 45 height 10
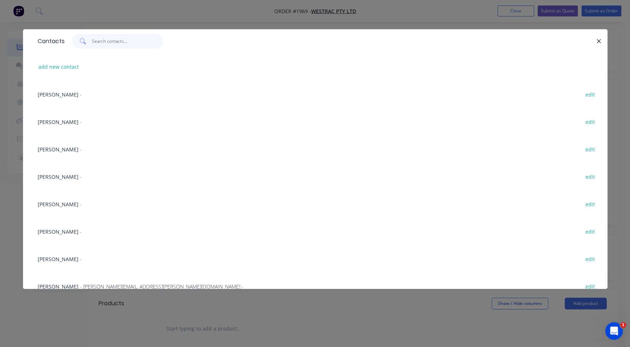
click at [111, 45] on input "text" at bounding box center [127, 41] width 71 height 15
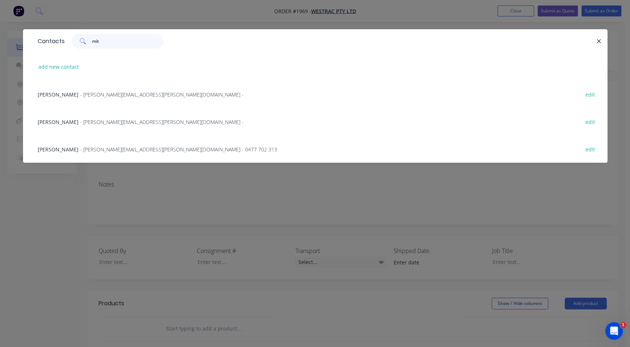
type input "mit"
click at [100, 96] on span "- Mitchel.schembri@westrac.com.au -" at bounding box center [162, 94] width 164 height 7
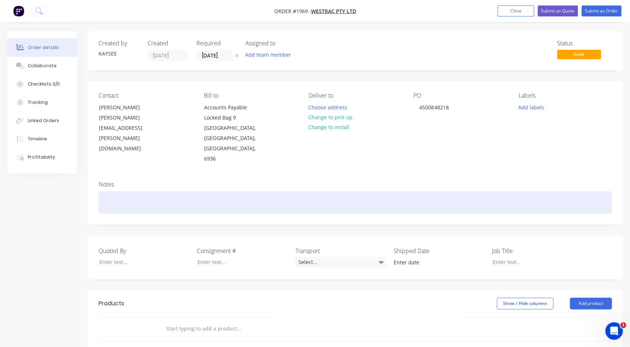
drag, startPoint x: 115, startPoint y: 165, endPoint x: 112, endPoint y: 171, distance: 7.2
click at [115, 181] on div "Notes" at bounding box center [355, 184] width 513 height 7
click at [109, 191] on div at bounding box center [355, 202] width 513 height 22
drag, startPoint x: 229, startPoint y: 170, endPoint x: 12, endPoint y: 167, distance: 217.0
click at [2, 165] on div "Order details Collaborate Checklists 0/0 Tracking Linked Orders Timeline Profit…" at bounding box center [315, 279] width 630 height 496
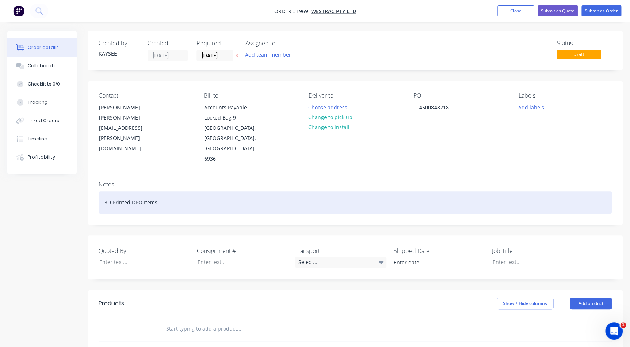
copy div "3D Printed DPO Items"
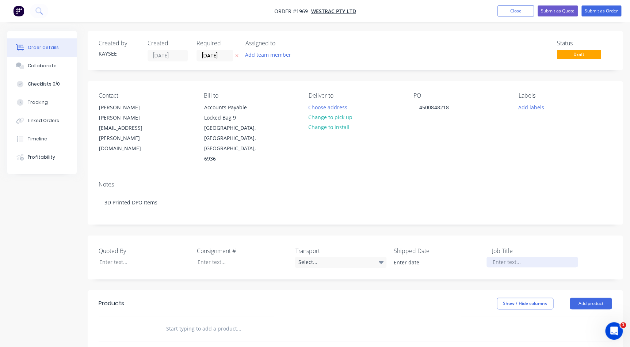
click at [506, 256] on div at bounding box center [532, 261] width 91 height 11
paste div
click at [332, 108] on button "Choose address" at bounding box center [328, 107] width 47 height 10
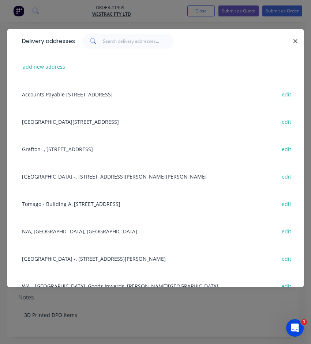
click at [87, 128] on div "Tomago - Building L, 1 Westrac Drive, Tomago, New South Wales, Australia, 2322 …" at bounding box center [155, 121] width 274 height 27
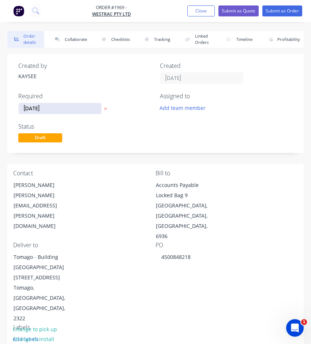
click at [20, 103] on label "13/10/25" at bounding box center [59, 109] width 83 height 12
click at [20, 103] on input "13/10/25" at bounding box center [60, 108] width 83 height 11
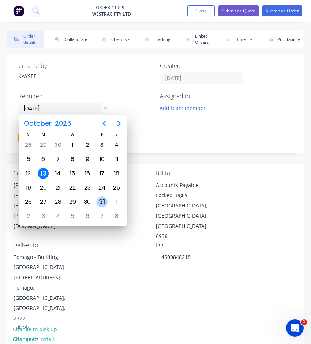
click at [101, 204] on div "31" at bounding box center [101, 202] width 11 height 11
type input "31/10/25"
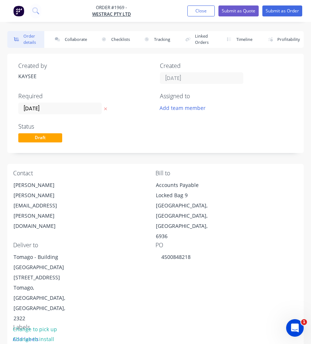
click at [156, 143] on div "Status Draft" at bounding box center [155, 133] width 274 height 21
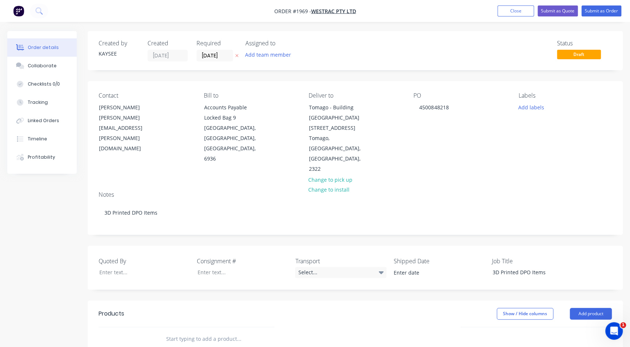
click at [542, 96] on div "Labels" at bounding box center [565, 95] width 93 height 7
click at [537, 102] on button "Add labels" at bounding box center [531, 107] width 34 height 10
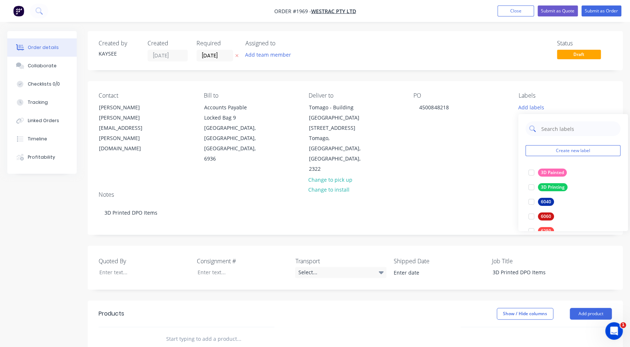
click at [539, 132] on div at bounding box center [573, 128] width 95 height 15
click at [540, 132] on div at bounding box center [573, 128] width 95 height 15
click at [542, 130] on input "text" at bounding box center [579, 128] width 76 height 15
type input "westrac"
click at [528, 172] on div at bounding box center [531, 172] width 15 height 15
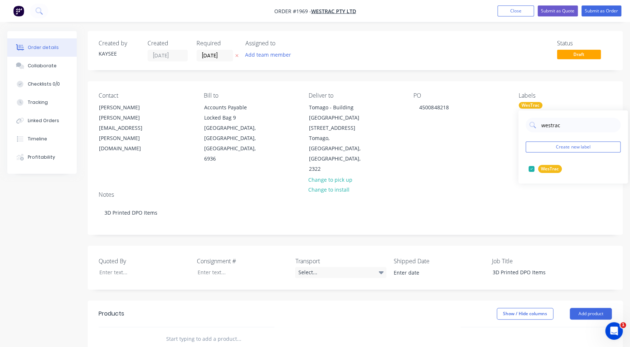
click at [548, 106] on div "WesTrac" at bounding box center [565, 105] width 93 height 7
click at [563, 117] on div "Labels WesTrac" at bounding box center [565, 133] width 93 height 82
click at [548, 107] on div "WesTrac" at bounding box center [565, 105] width 93 height 7
drag, startPoint x: 564, startPoint y: 128, endPoint x: 493, endPoint y: 121, distance: 71.5
click at [493, 121] on body "Order #1969 - WesTrac Pty Ltd Add product Close Submit as Quote Submit as Order…" at bounding box center [315, 268] width 630 height 537
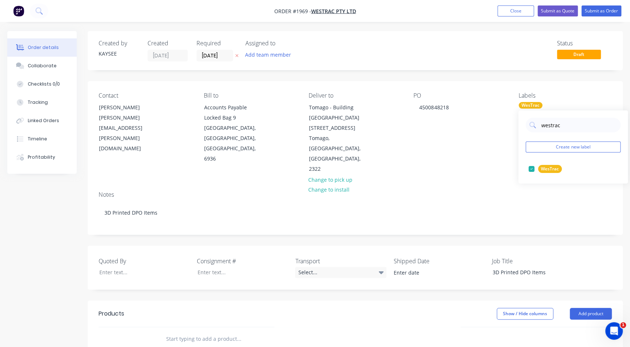
drag, startPoint x: 586, startPoint y: 123, endPoint x: 509, endPoint y: 117, distance: 76.6
click at [509, 117] on body "Order #1969 - WesTrac Pty Ltd Add product Close Submit as Quote Submit as Order…" at bounding box center [315, 268] width 630 height 537
drag, startPoint x: 571, startPoint y: 129, endPoint x: 516, endPoint y: 122, distance: 55.6
click at [516, 122] on body "Order #1969 - WesTrac Pty Ltd Add product Close Submit as Quote Submit as Order…" at bounding box center [315, 268] width 630 height 537
drag, startPoint x: 558, startPoint y: 123, endPoint x: 522, endPoint y: 122, distance: 35.5
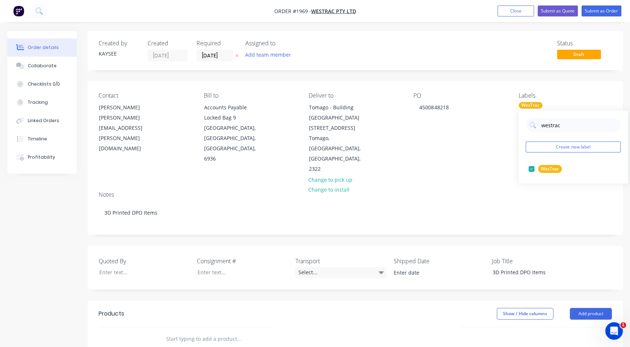
click at [528, 122] on div "westrac" at bounding box center [573, 125] width 95 height 15
type input "c"
type input "dpo"
click at [535, 165] on div at bounding box center [531, 168] width 15 height 15
click at [499, 191] on div "Notes" at bounding box center [355, 194] width 513 height 7
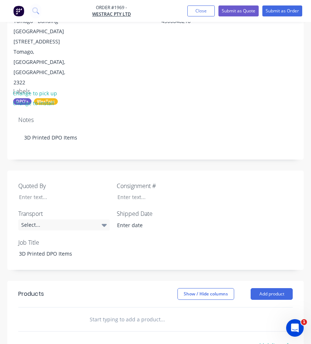
scroll to position [332, 0]
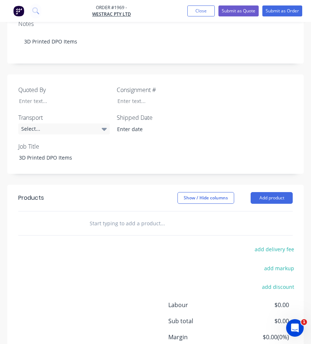
click at [102, 216] on input "text" at bounding box center [144, 223] width 110 height 15
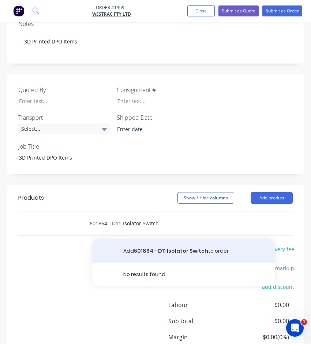
type input "601864 - D11 Isolator Switch"
click at [152, 239] on button "Add 601864 - D11 Isolator Switch to order" at bounding box center [183, 250] width 183 height 23
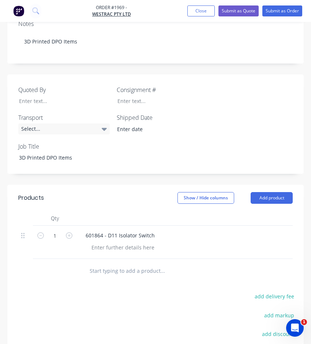
click at [108, 263] on input "text" at bounding box center [144, 270] width 110 height 15
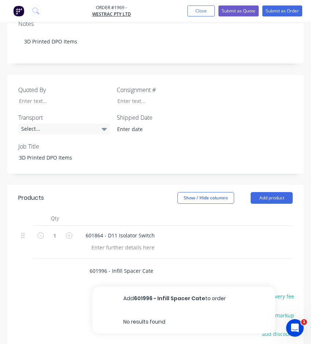
type input "601996 - Infill Spacer Cate"
click at [141, 287] on button "Add 601996 - Infill Spacer Cate to order" at bounding box center [183, 298] width 183 height 23
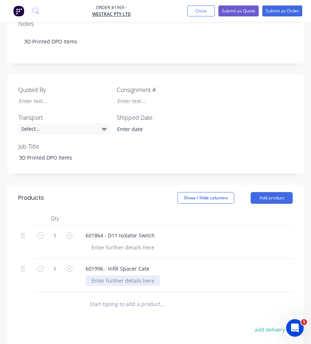
scroll to position [398, 0]
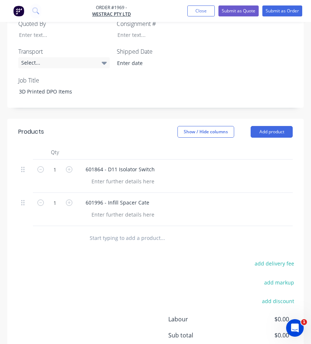
click at [115, 231] on input "text" at bounding box center [144, 238] width 110 height 15
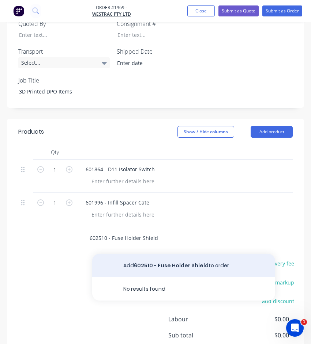
type input "602510 - Fuse Holder Shield"
click at [177, 254] on button "Add 602510 - Fuse Holder Shield to order" at bounding box center [183, 265] width 183 height 23
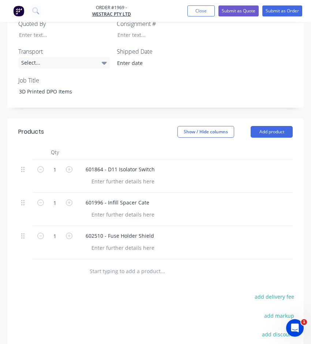
click at [126, 264] on input "text" at bounding box center [144, 271] width 110 height 15
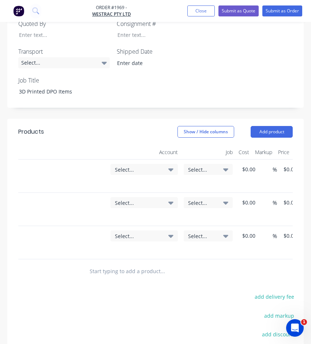
scroll to position [0, 190]
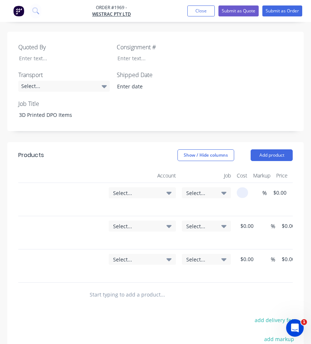
scroll to position [365, 0]
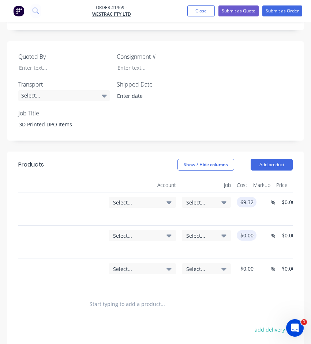
type input "$69.32"
click at [242, 230] on input at bounding box center [247, 235] width 17 height 11
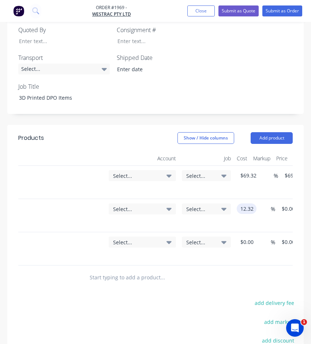
scroll to position [457, 0]
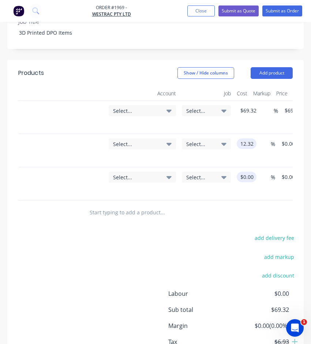
type input "$12.32"
click at [242, 172] on input at bounding box center [247, 177] width 17 height 11
type input "$90.97"
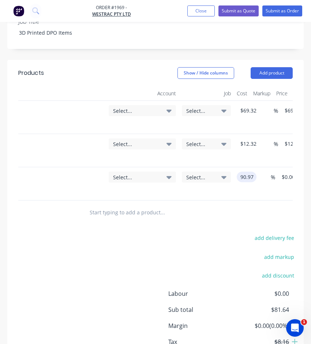
type input "$90.97"
click at [219, 271] on div "add discount" at bounding box center [251, 280] width 91 height 19
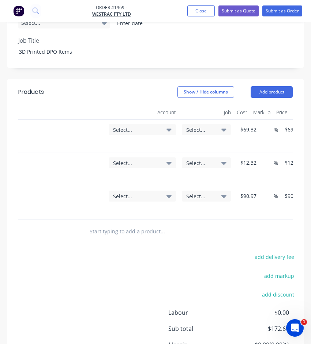
scroll to position [391, 0]
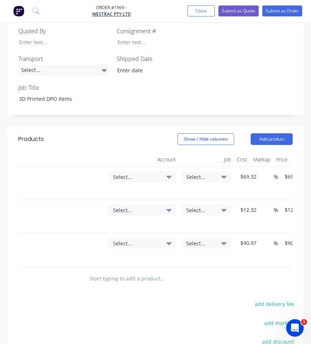
click at [203, 173] on span "Select..." at bounding box center [200, 177] width 28 height 8
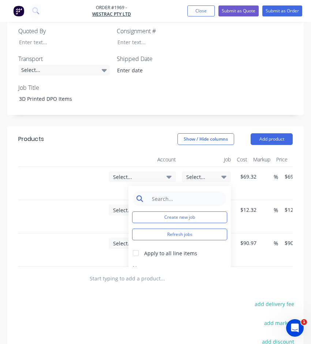
click at [191, 191] on input at bounding box center [185, 198] width 75 height 15
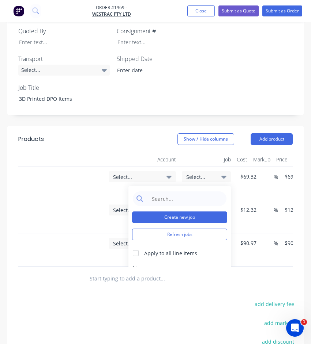
click at [181, 212] on button "Create new job" at bounding box center [179, 218] width 95 height 12
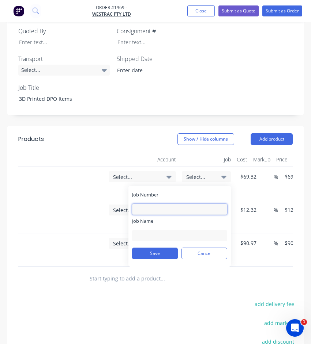
drag, startPoint x: 171, startPoint y: 153, endPoint x: 164, endPoint y: 156, distance: 7.5
click at [171, 204] on input "Job Number" at bounding box center [179, 209] width 95 height 11
type input "1969"
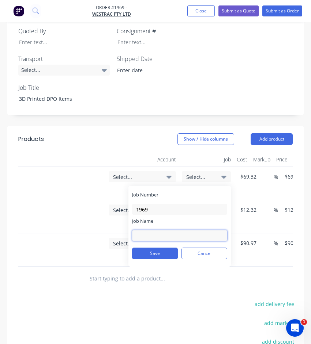
click at [144, 230] on input "Job Name" at bounding box center [179, 235] width 95 height 11
type input "W/Trac - 3D DPO Items"
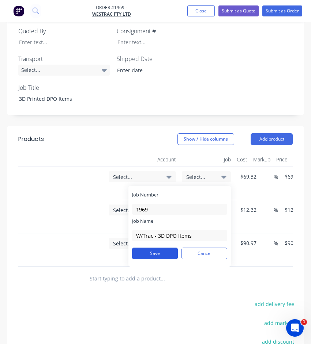
click at [161, 248] on button "Save" at bounding box center [155, 254] width 46 height 12
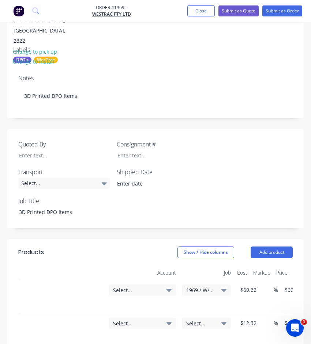
scroll to position [258, 0]
